Goal: Information Seeking & Learning: Understand process/instructions

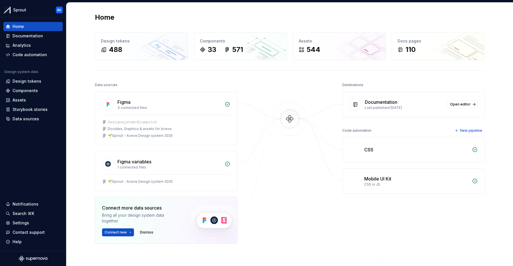
scroll to position [1, 0]
click at [37, 36] on div "Documentation" at bounding box center [28, 36] width 31 height 6
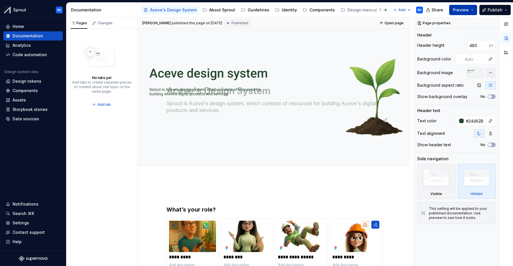
drag, startPoint x: 460, startPoint y: 13, endPoint x: 457, endPoint y: 15, distance: 3.0
click at [459, 13] on button "Preview" at bounding box center [463, 10] width 28 height 10
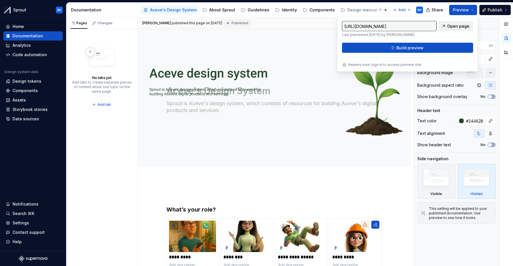
click at [454, 25] on span "Open page" at bounding box center [458, 26] width 22 height 6
type textarea "*"
